Goal: Task Accomplishment & Management: Manage account settings

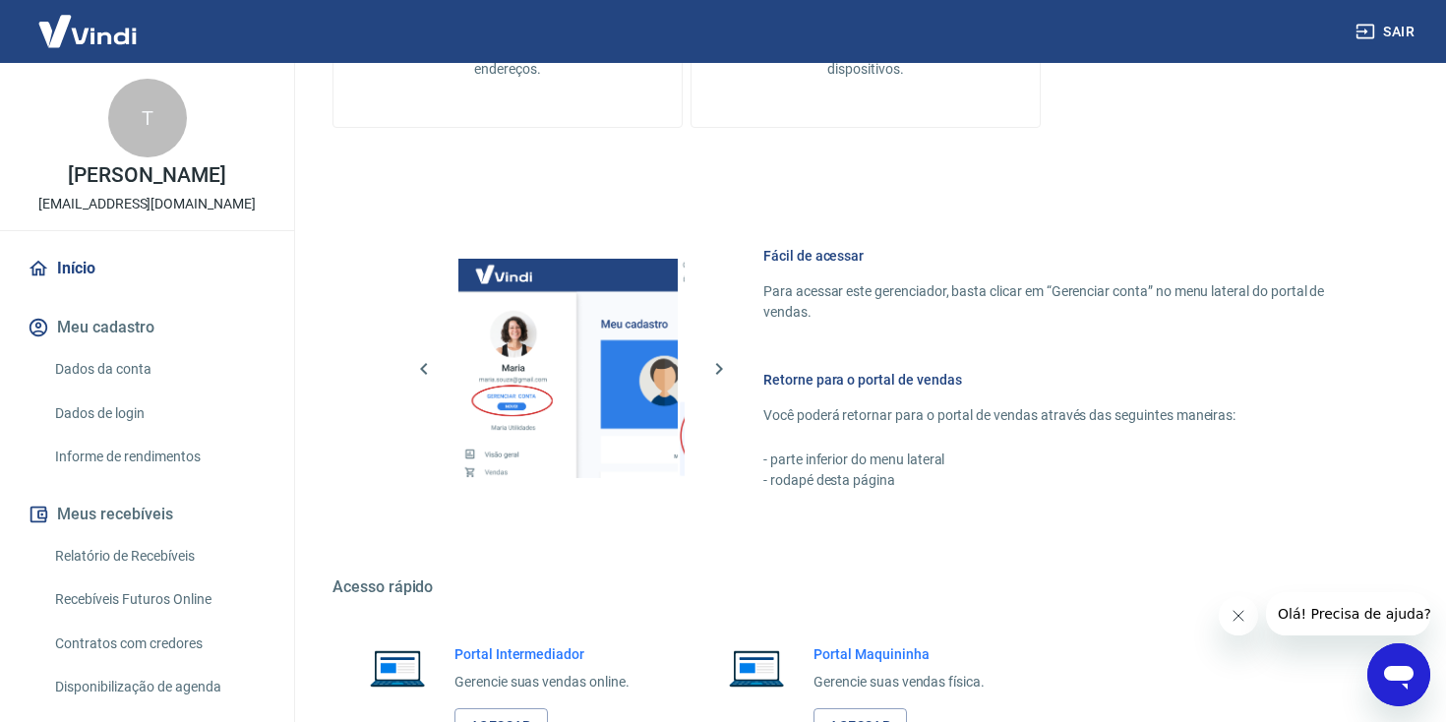
scroll to position [808, 0]
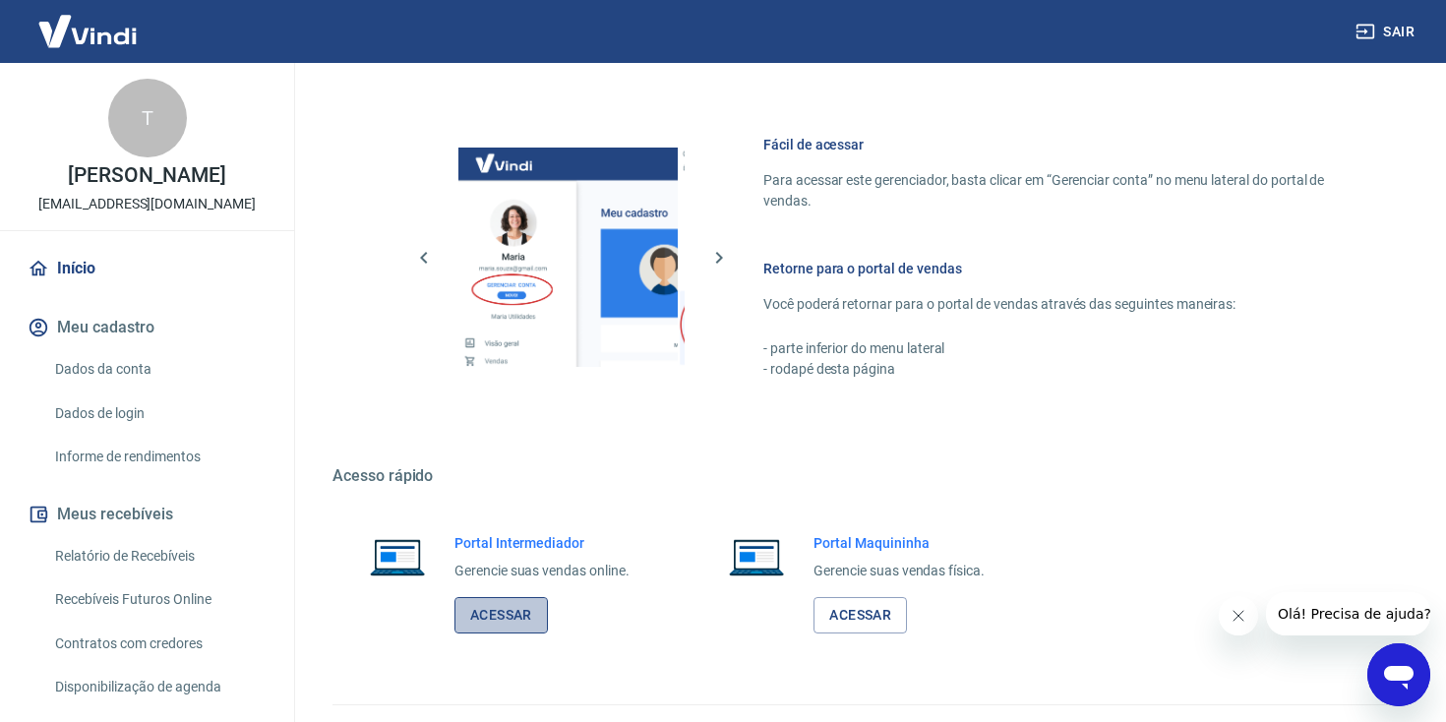
click at [518, 609] on link "Acessar" at bounding box center [501, 615] width 93 height 36
